Goal: Browse casually

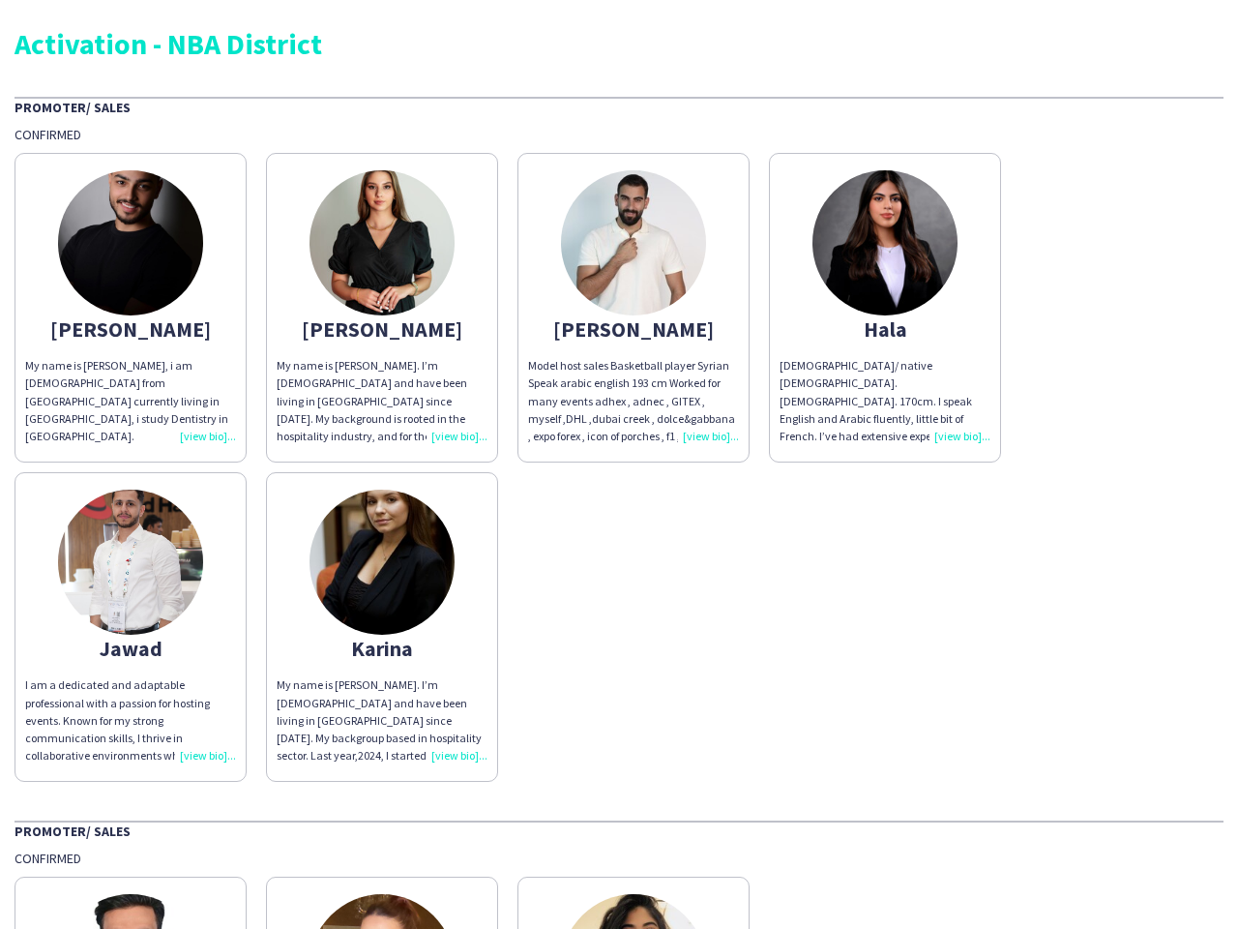
click at [619, 464] on div "[PERSON_NAME] My name is [PERSON_NAME], i am [DEMOGRAPHIC_DATA] from [GEOGRAPHI…" at bounding box center [619, 462] width 1209 height 639
click at [131, 308] on img at bounding box center [130, 242] width 145 height 145
click at [382, 308] on img at bounding box center [382, 242] width 145 height 145
click at [634, 308] on img at bounding box center [633, 242] width 145 height 145
click at [885, 308] on img at bounding box center [885, 242] width 145 height 145
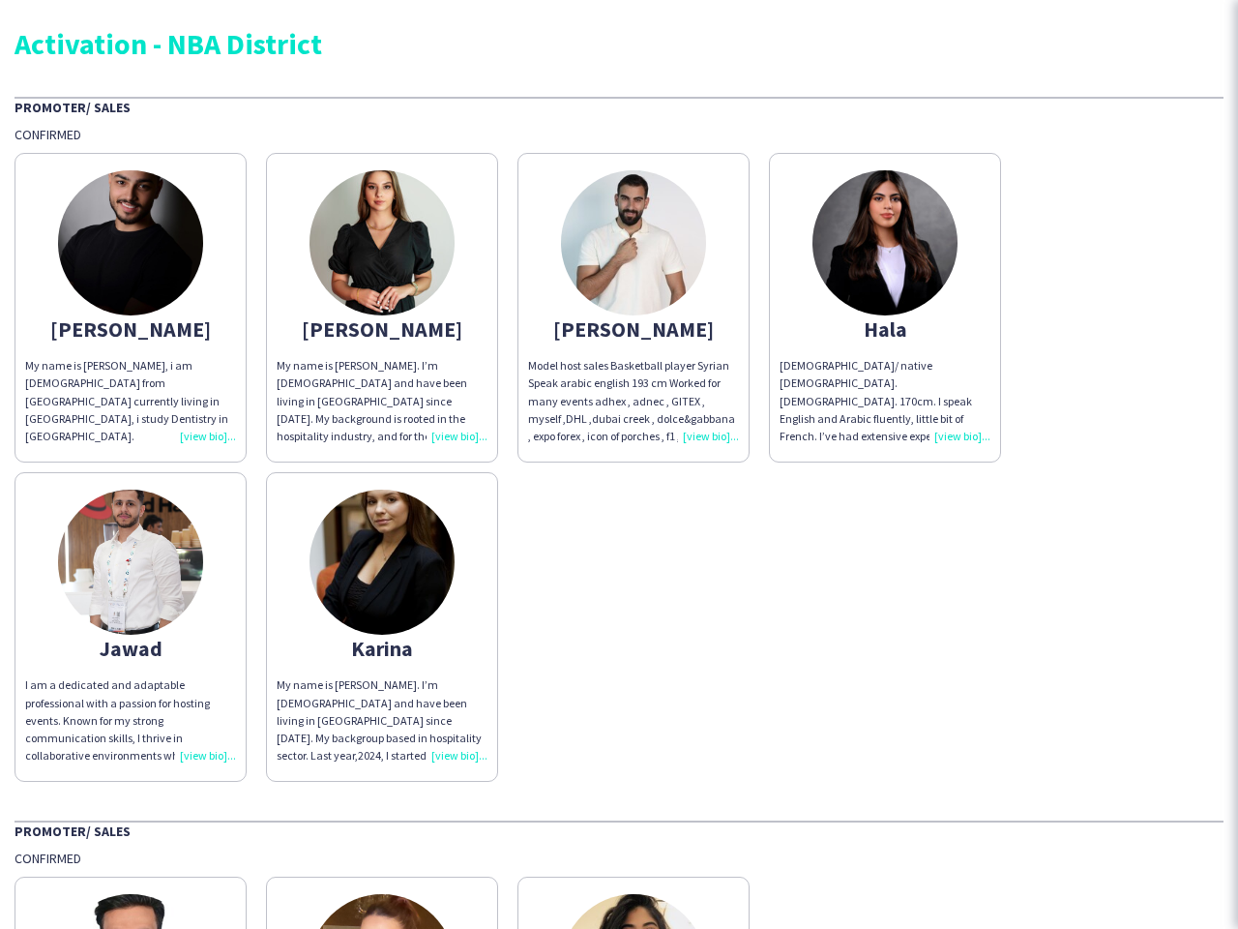
click at [131, 627] on img at bounding box center [130, 562] width 145 height 145
click at [382, 627] on img at bounding box center [382, 562] width 145 height 145
